Goal: Find contact information: Find contact information

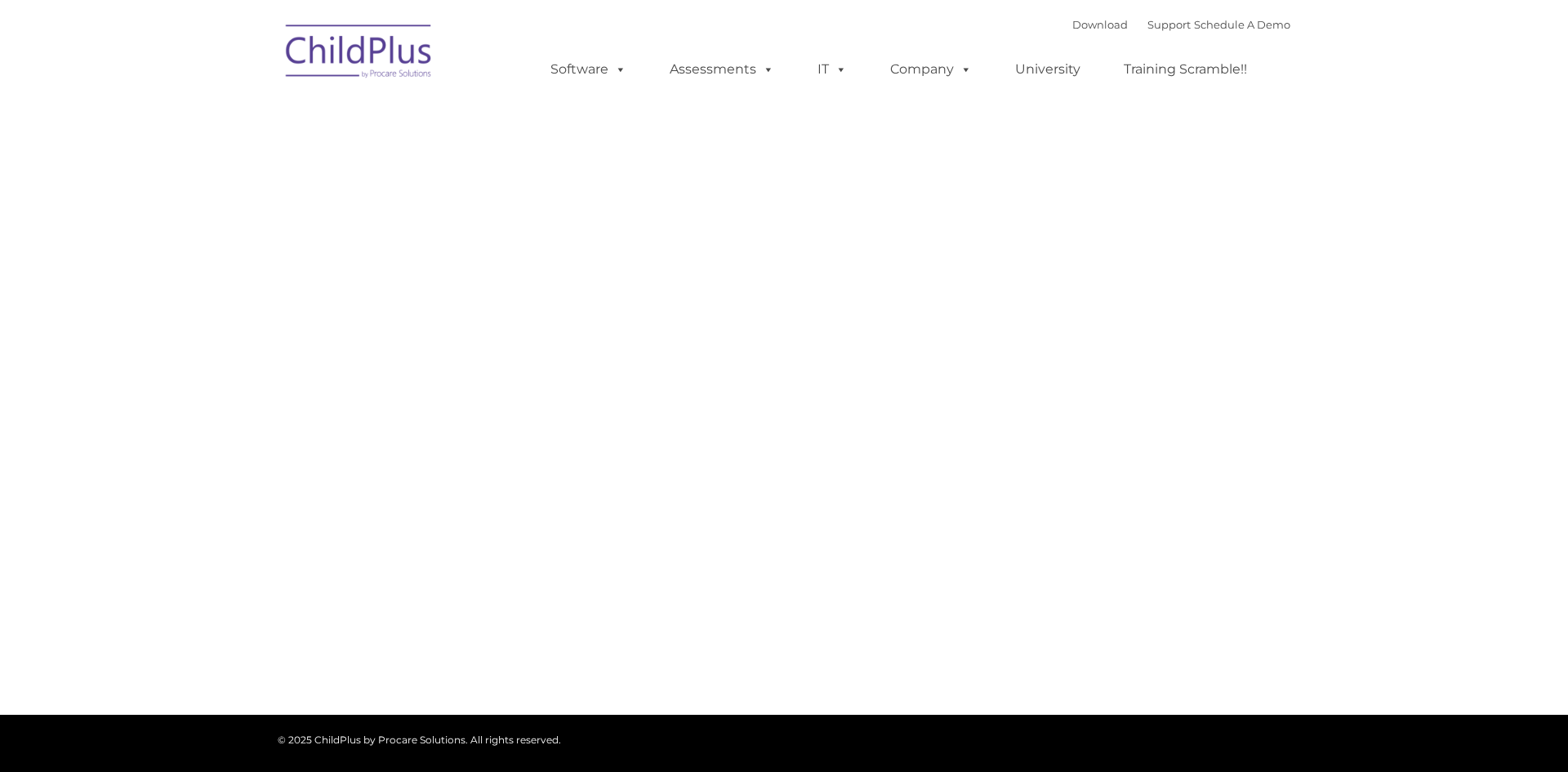
type input ""
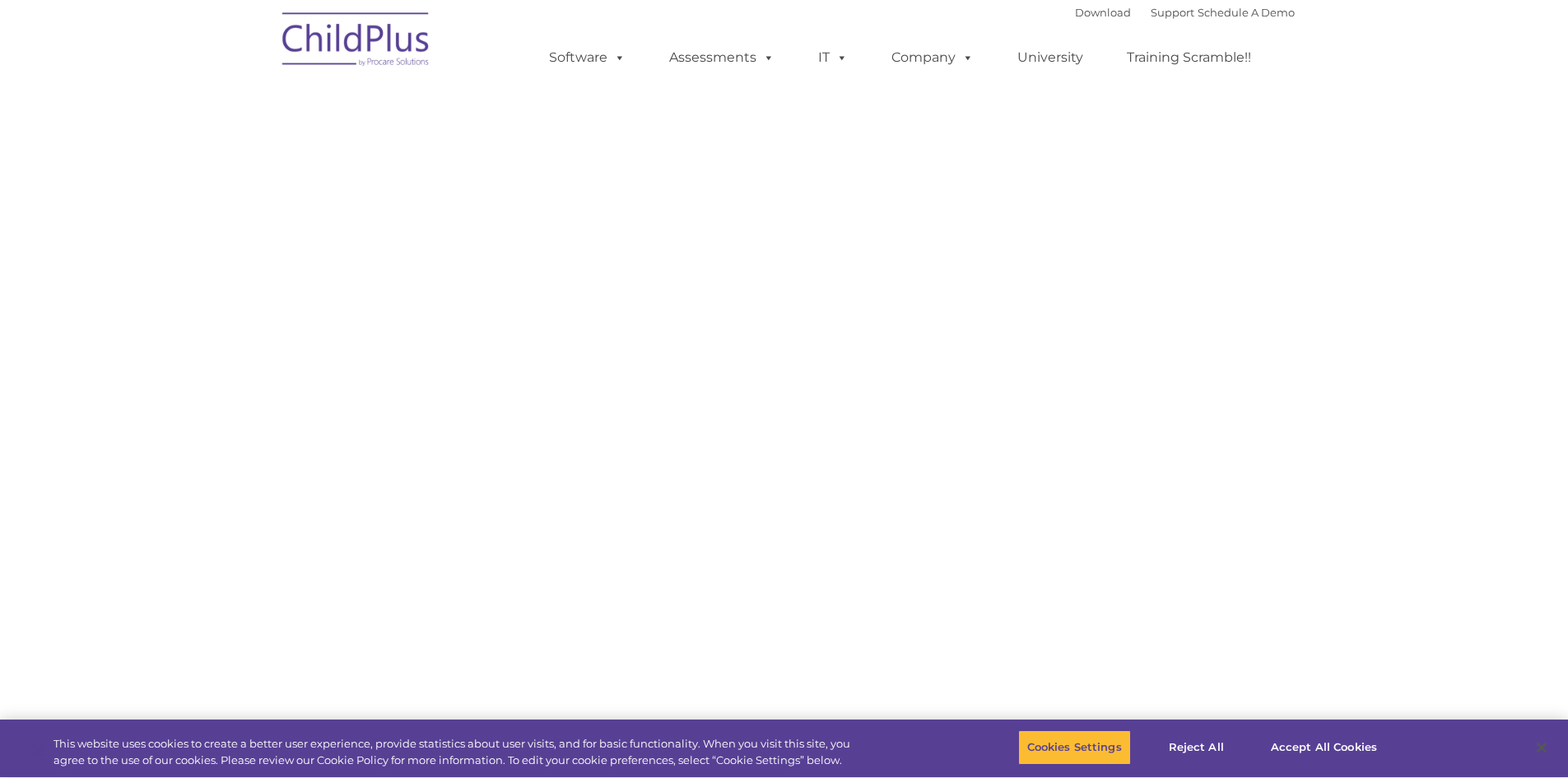
select select "MEDIUM"
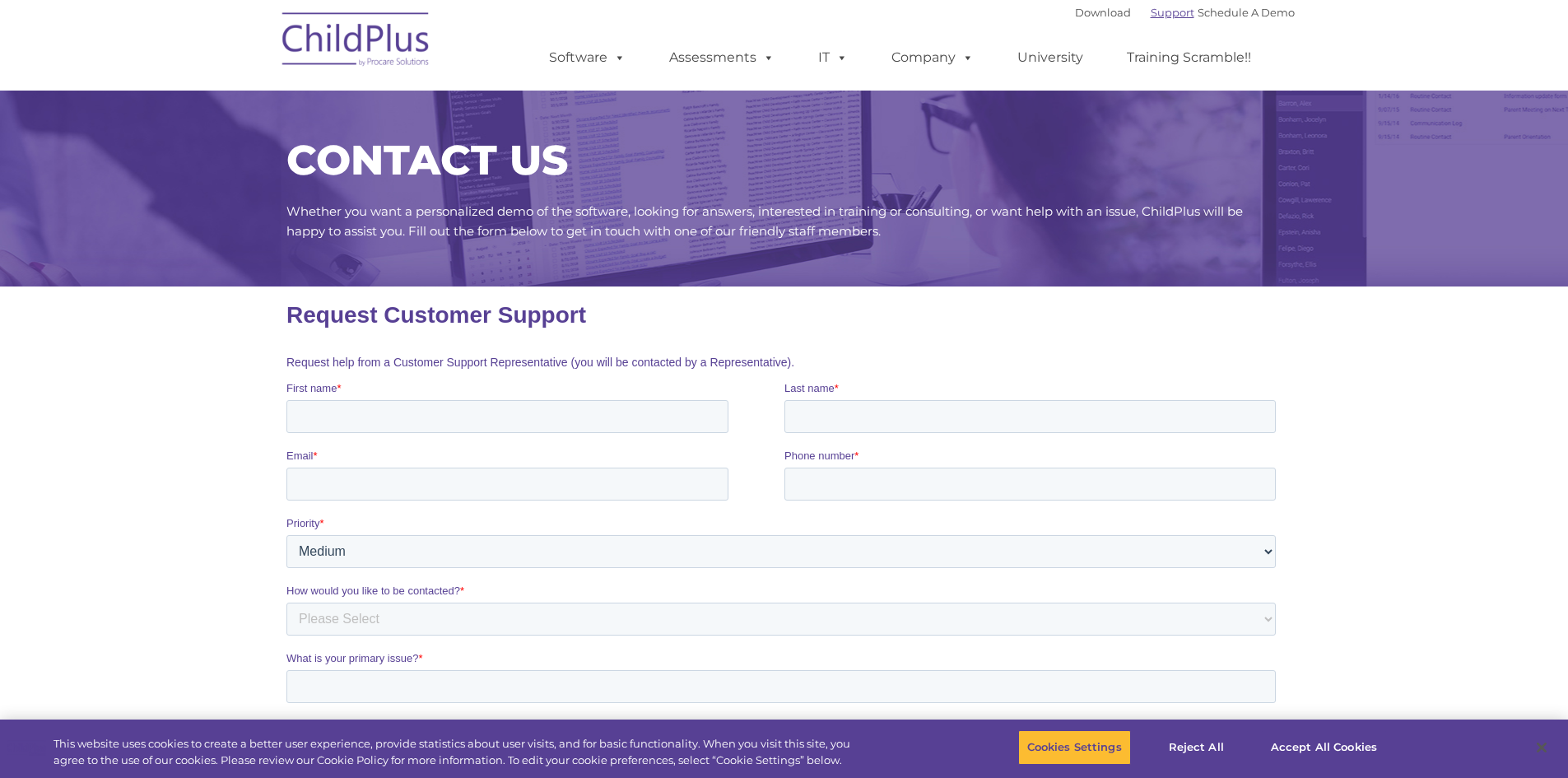
click at [1151, 7] on link "Support" at bounding box center [1172, 12] width 43 height 13
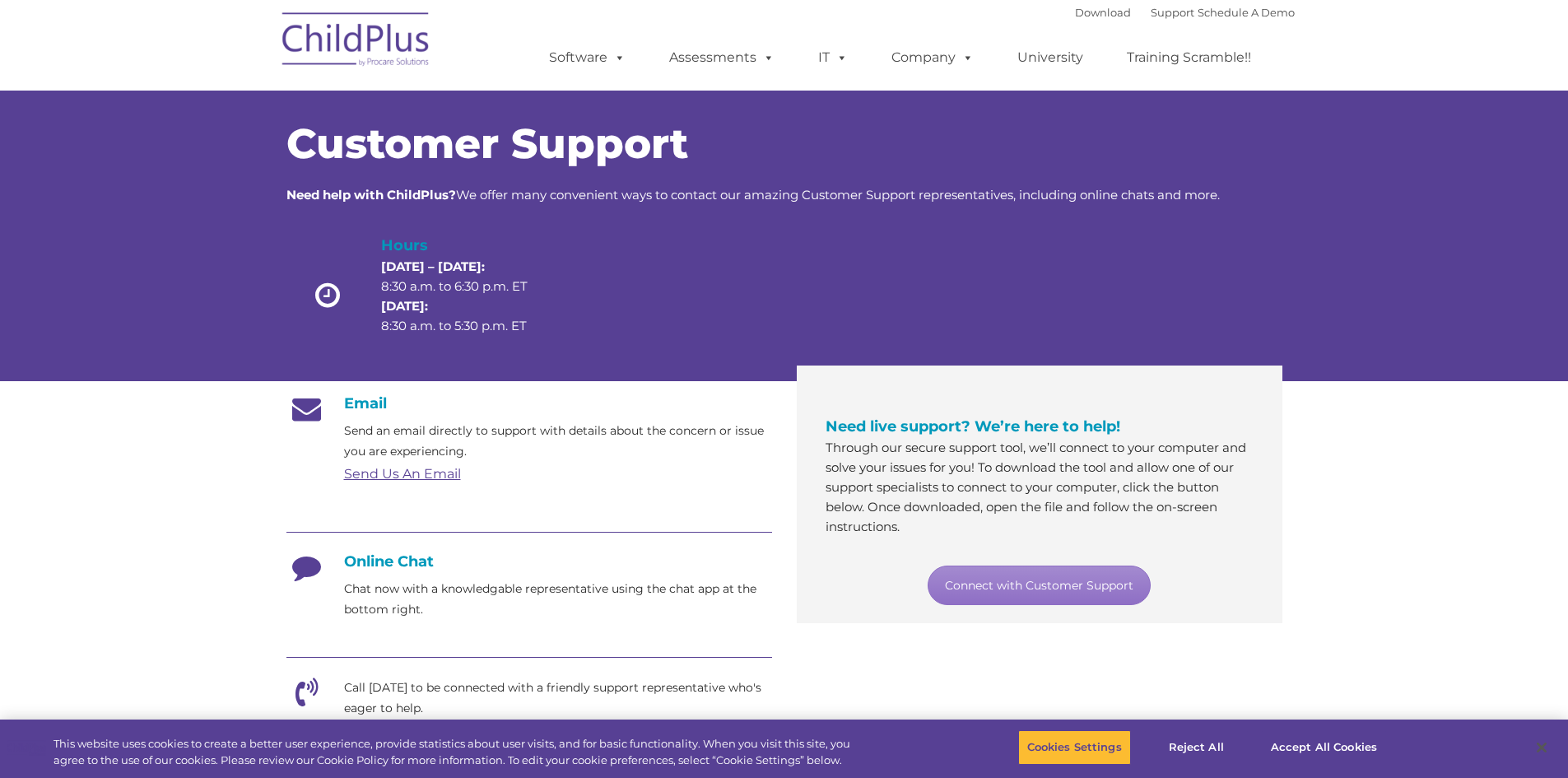
click at [400, 474] on link "Send Us An Email" at bounding box center [403, 474] width 117 height 15
